Goal: Task Accomplishment & Management: Manage account settings

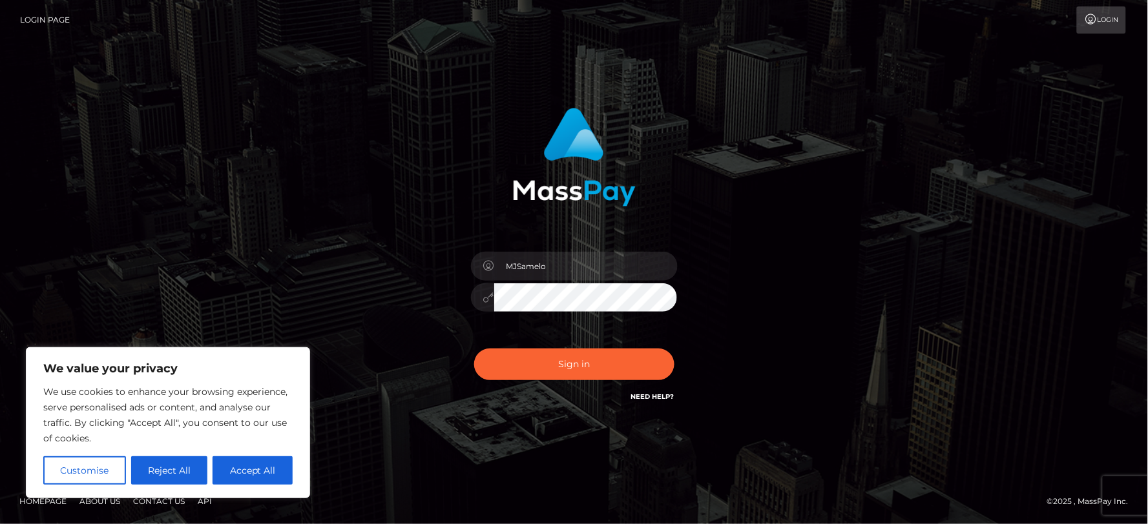
click at [572, 385] on div "Sign in Need Help?" at bounding box center [574, 369] width 226 height 57
drag, startPoint x: 582, startPoint y: 363, endPoint x: 754, endPoint y: 155, distance: 270.1
click at [583, 362] on button "Sign in" at bounding box center [574, 365] width 200 height 32
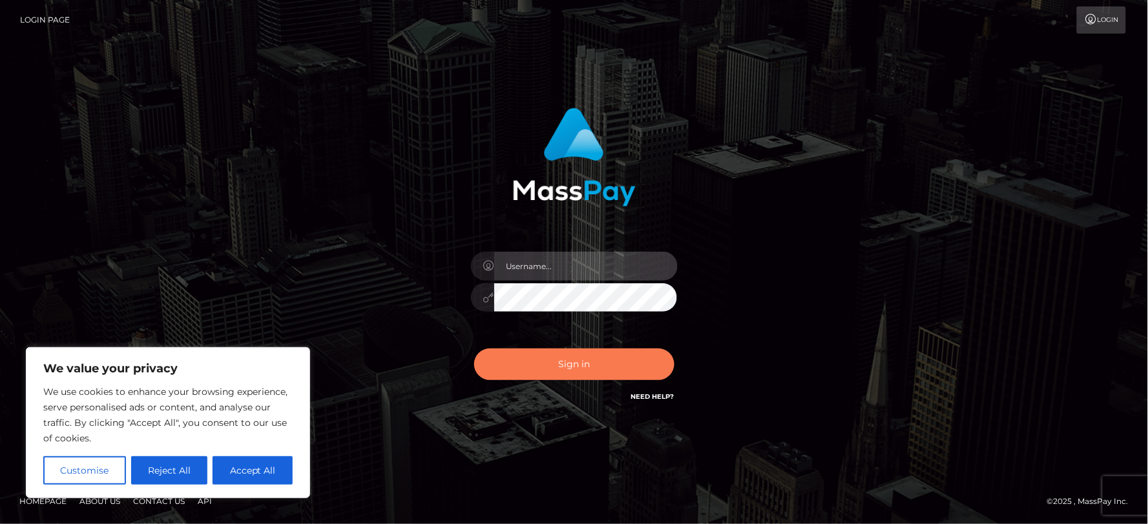
type input "MJSamelo"
click at [566, 356] on button "Sign in" at bounding box center [574, 365] width 200 height 32
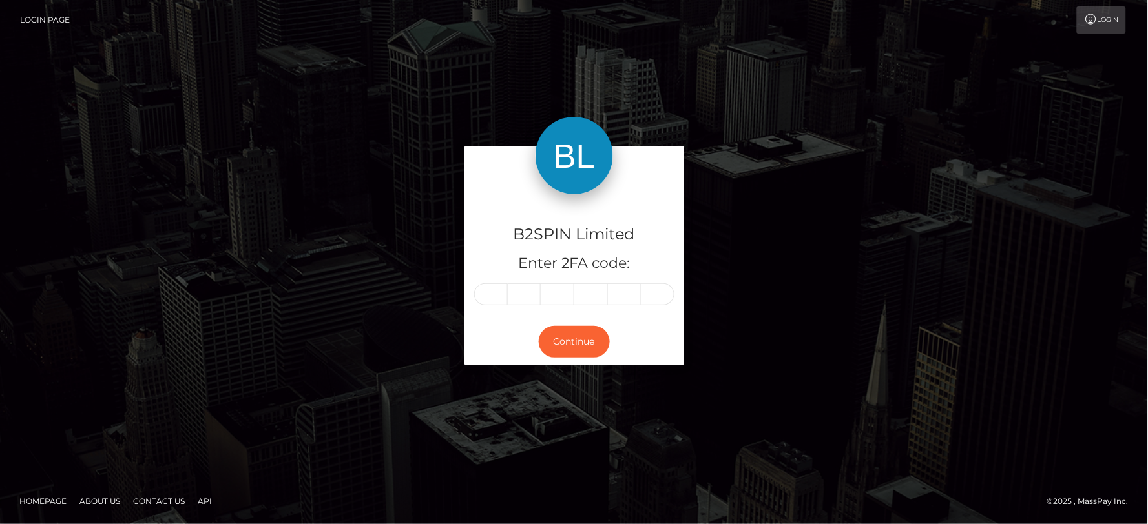
click at [500, 294] on input "text" at bounding box center [491, 295] width 34 height 22
type input "9"
type input "5"
type input "2"
type input "9"
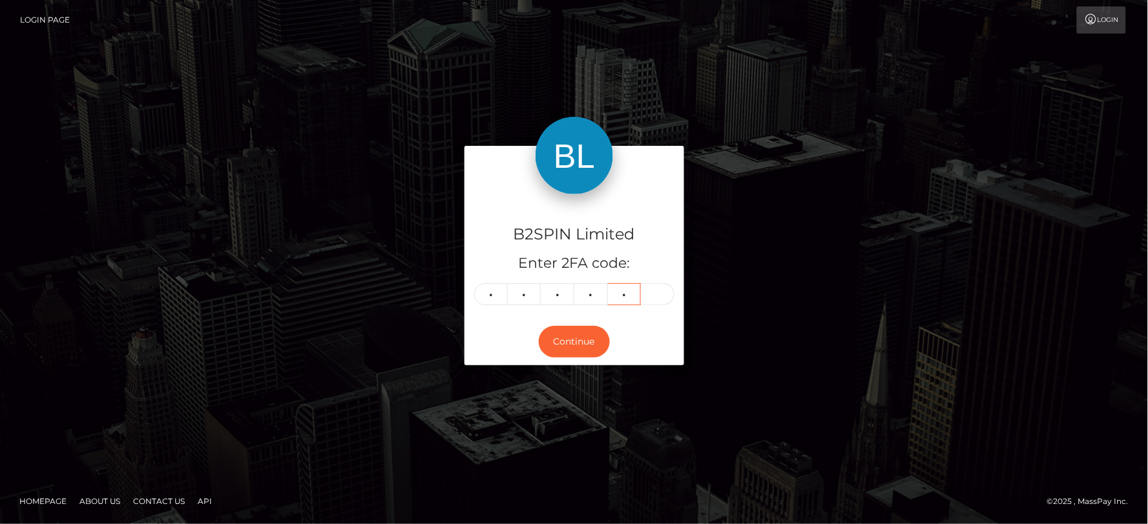
type input "1"
type input "2"
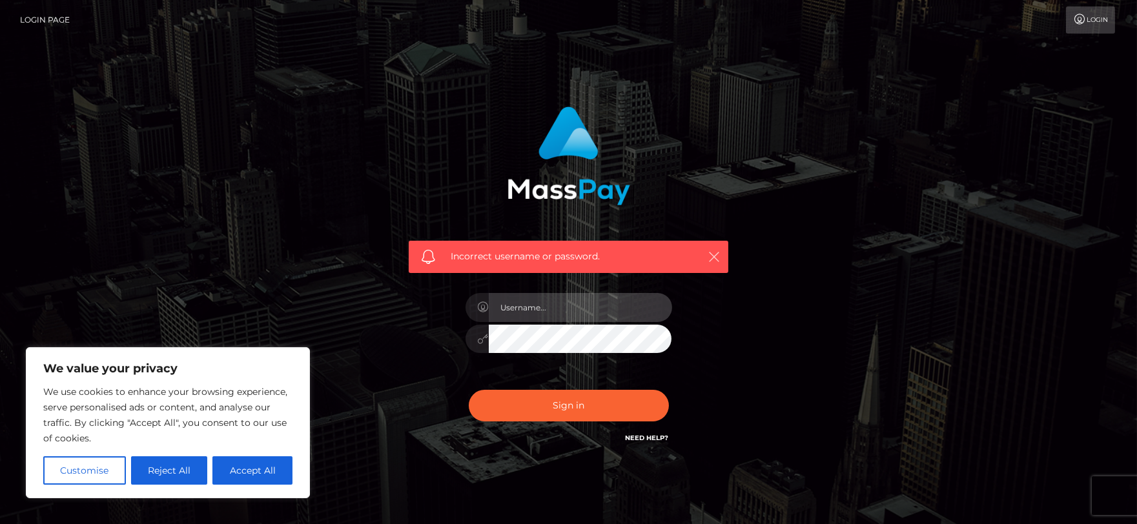
type input "MJSamelo"
click at [718, 259] on icon "button" at bounding box center [714, 257] width 13 height 13
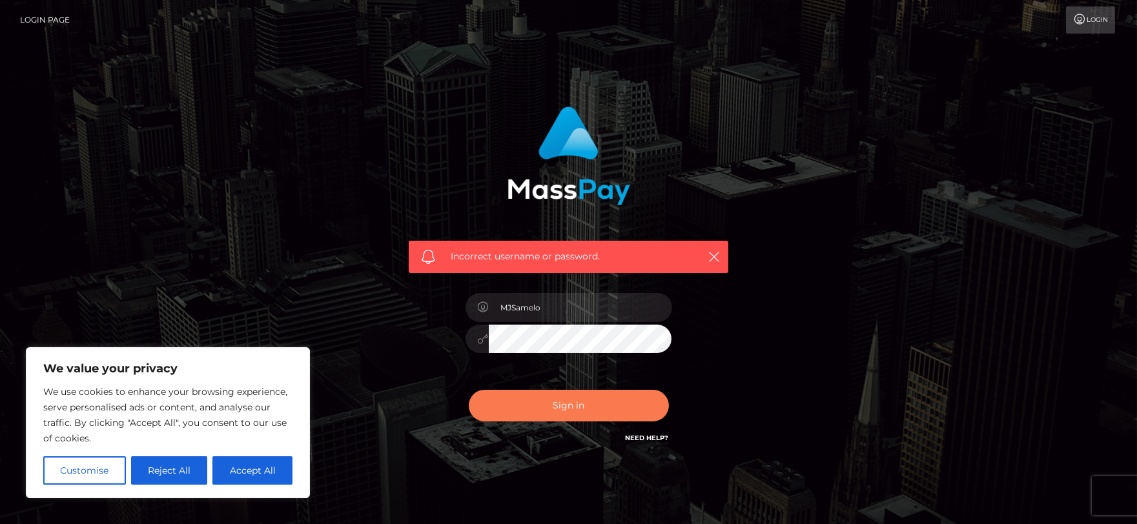
click at [524, 407] on button "Sign in" at bounding box center [569, 406] width 200 height 32
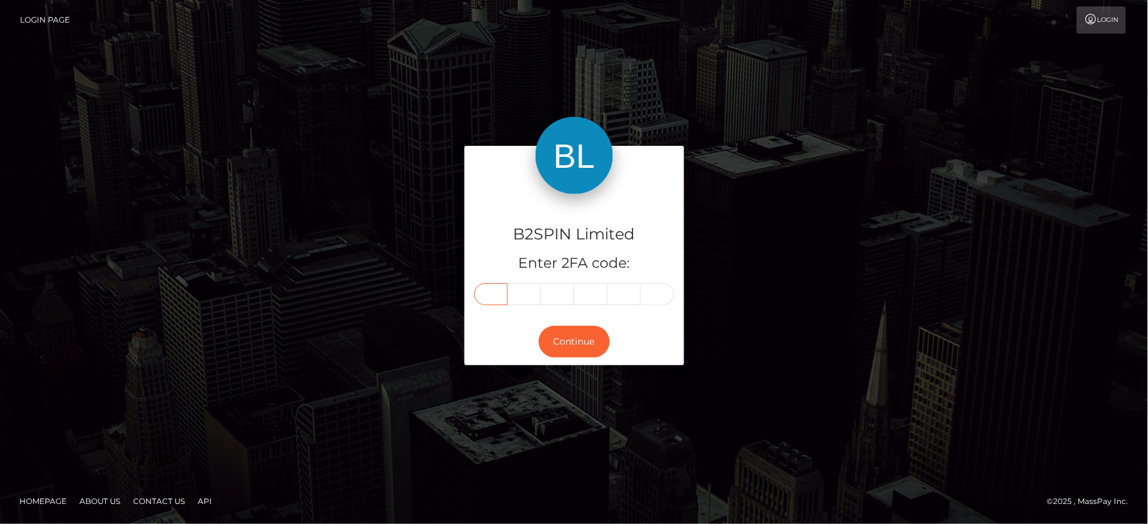
click at [492, 291] on input "text" at bounding box center [491, 295] width 34 height 22
type input "9"
type input "5"
type input "2"
type input "3"
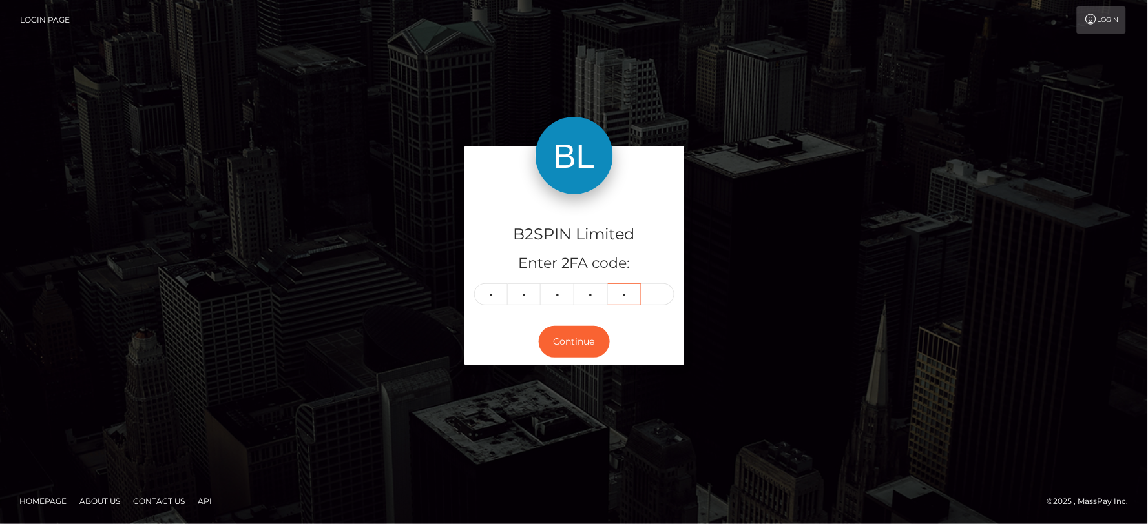
type input "1"
type input "7"
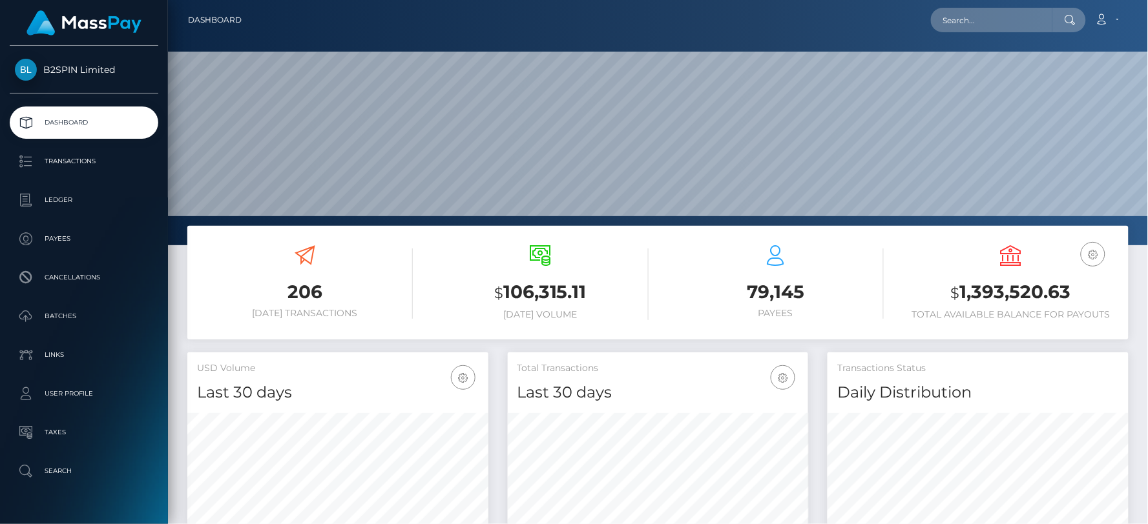
scroll to position [229, 301]
click at [991, 287] on h3 "$ 1,393,520.63" at bounding box center [1011, 293] width 216 height 26
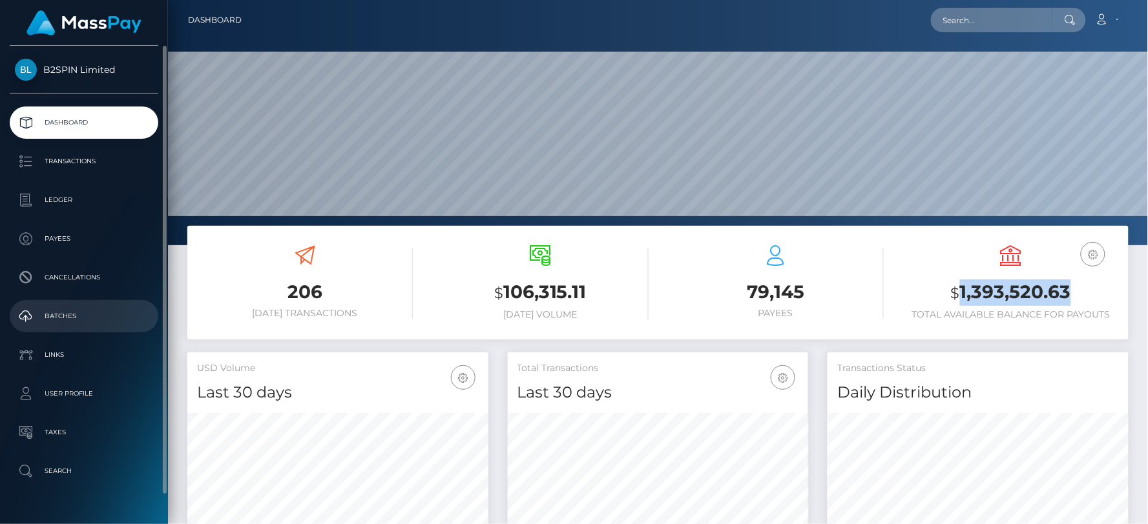
copy h3 "1,393,520.63"
